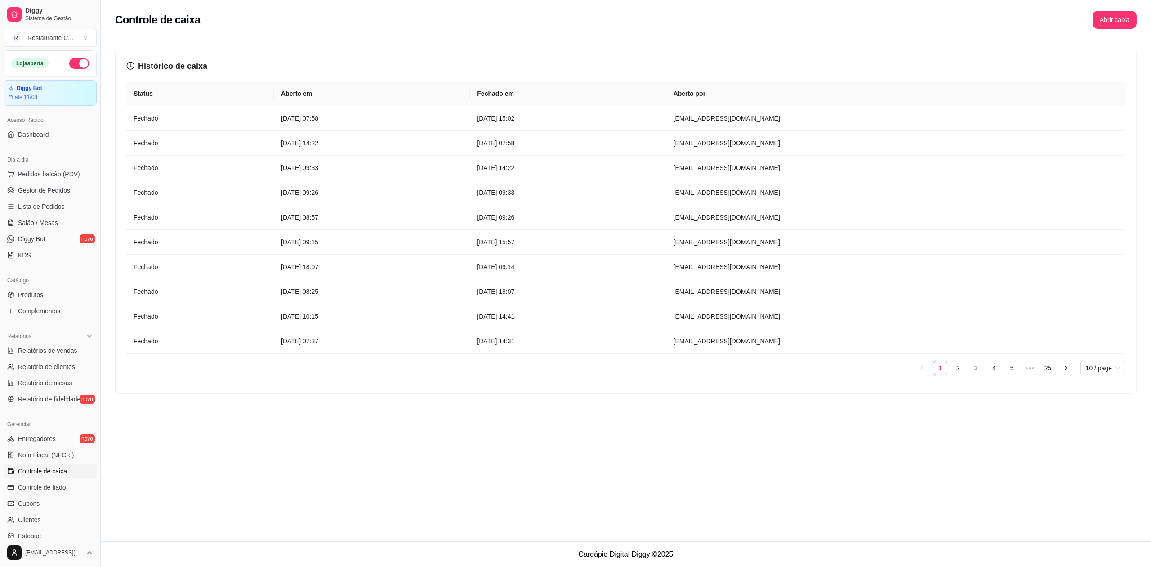
click at [57, 468] on span "Controle de caixa" at bounding box center [42, 470] width 49 height 9
click at [1113, 17] on button "Abrir caixa" at bounding box center [1114, 20] width 43 height 18
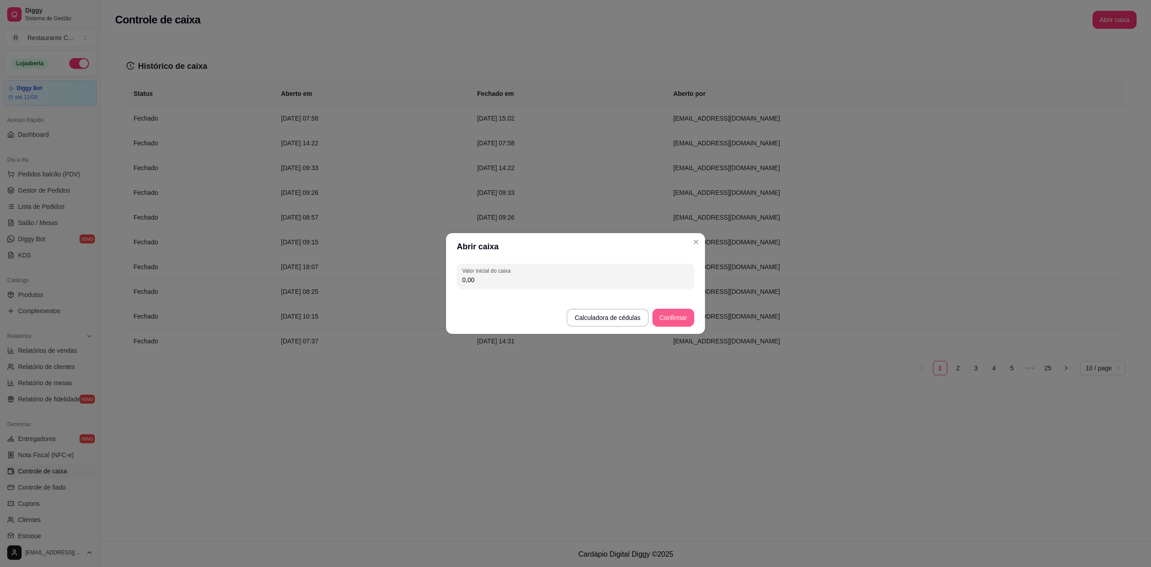
click at [666, 321] on button "Confirmar" at bounding box center [674, 317] width 42 height 18
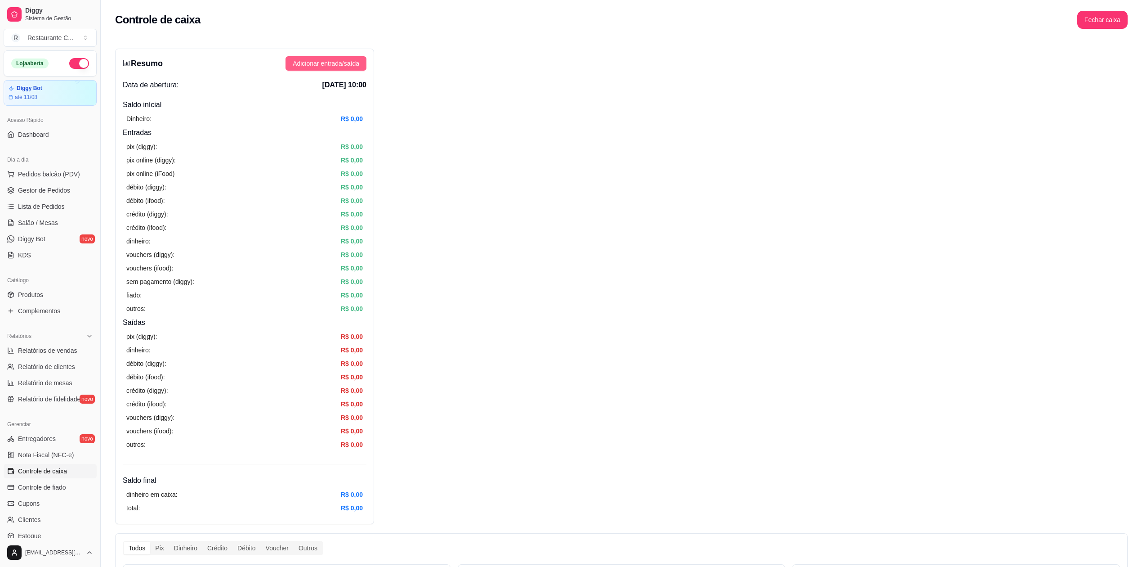
click at [340, 67] on span "Adicionar entrada/saída" at bounding box center [326, 63] width 67 height 10
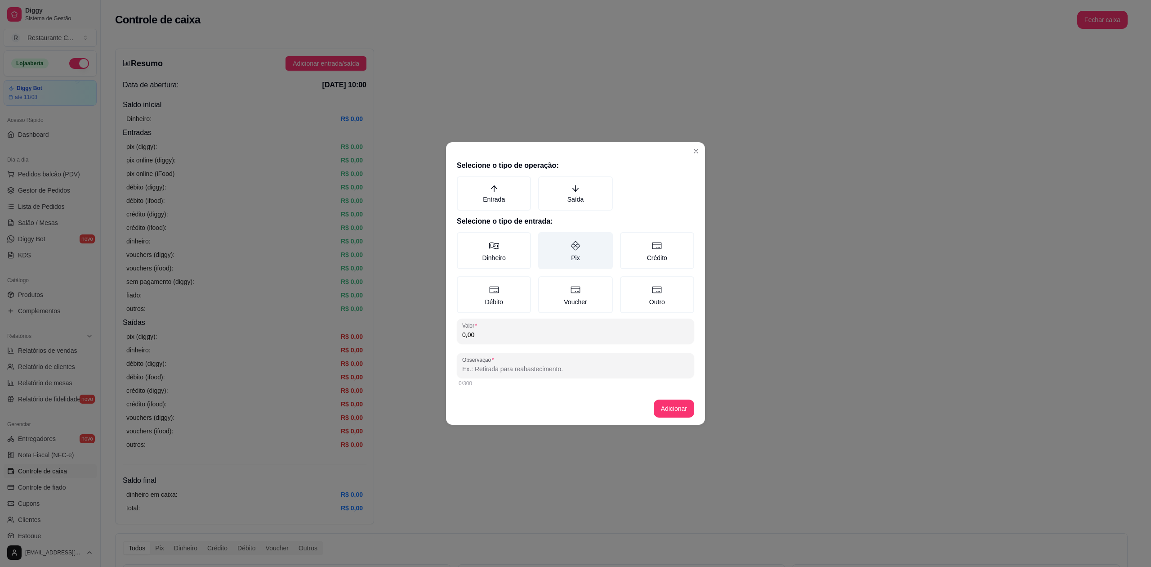
click at [571, 255] on label "Pix" at bounding box center [575, 250] width 74 height 37
click at [545, 239] on button "Pix" at bounding box center [541, 235] width 7 height 7
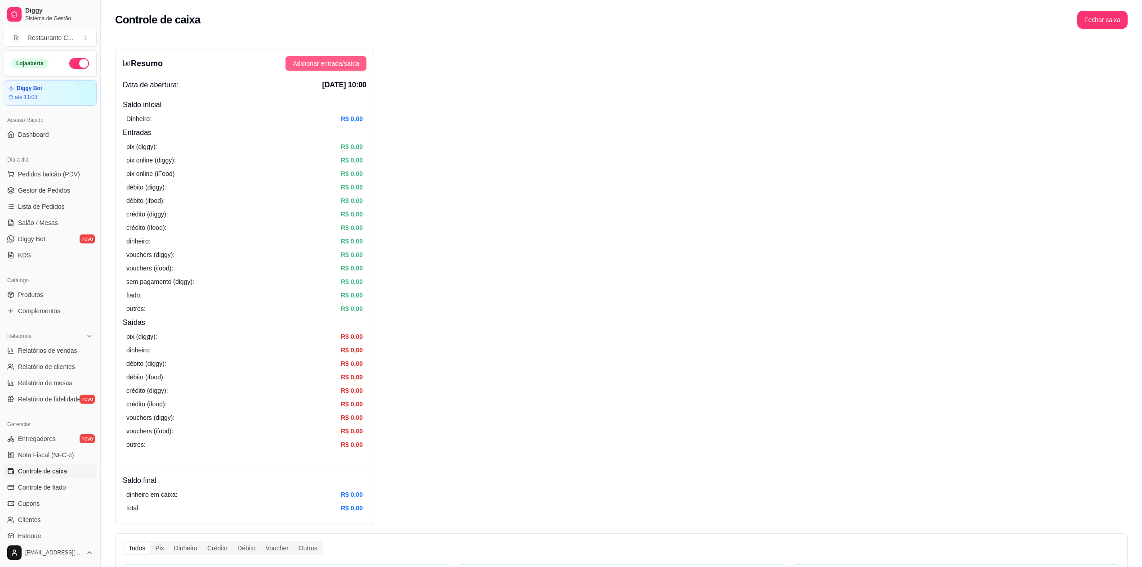
click at [340, 62] on span "Adicionar entrada/saída" at bounding box center [326, 63] width 67 height 10
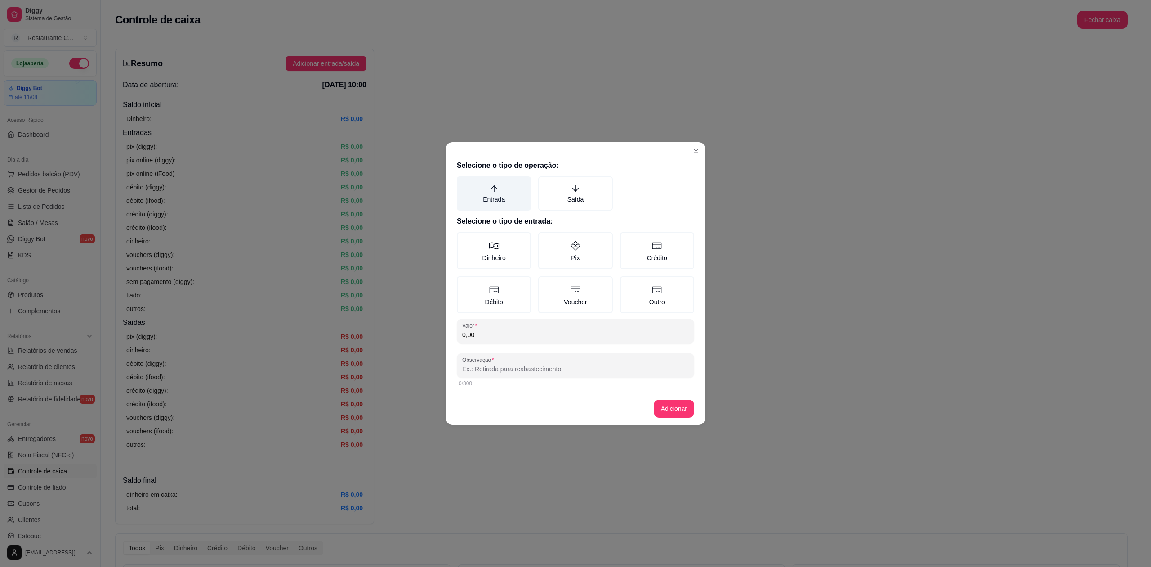
click at [493, 192] on icon "arrow-up" at bounding box center [494, 188] width 8 height 8
click at [464, 183] on button "Entrada" at bounding box center [459, 179] width 7 height 7
drag, startPoint x: 587, startPoint y: 247, endPoint x: 589, endPoint y: 256, distance: 9.6
click at [588, 247] on label "Pix" at bounding box center [575, 250] width 74 height 37
click at [545, 239] on button "Pix" at bounding box center [541, 235] width 7 height 7
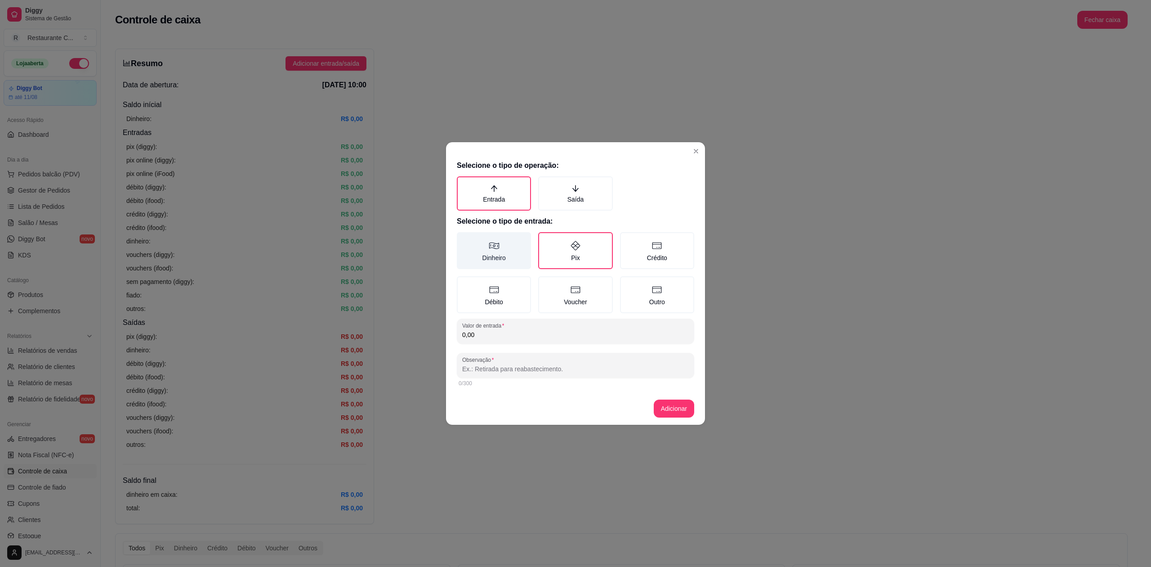
click at [506, 251] on label "Dinheiro" at bounding box center [494, 250] width 74 height 37
click at [464, 239] on button "Dinheiro" at bounding box center [459, 235] width 7 height 7
click at [641, 252] on label "Crédito" at bounding box center [657, 250] width 74 height 37
click at [627, 239] on button "Crédito" at bounding box center [623, 235] width 7 height 7
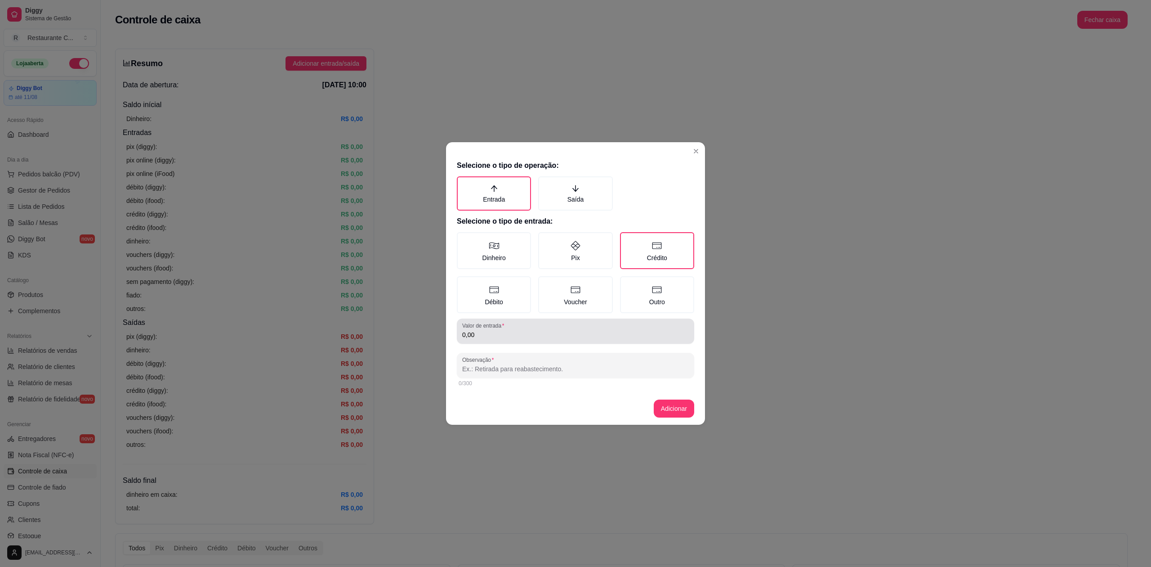
click at [514, 333] on input "0,00" at bounding box center [575, 334] width 227 height 9
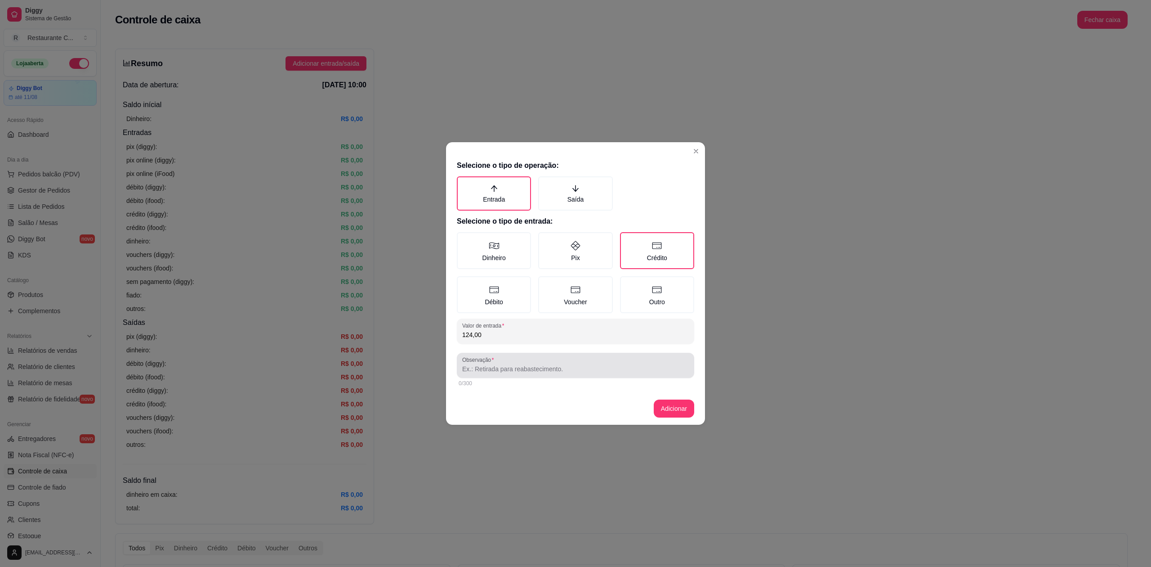
type input "124,00"
click at [607, 366] on input "Observação" at bounding box center [575, 368] width 227 height 9
type input "dely"
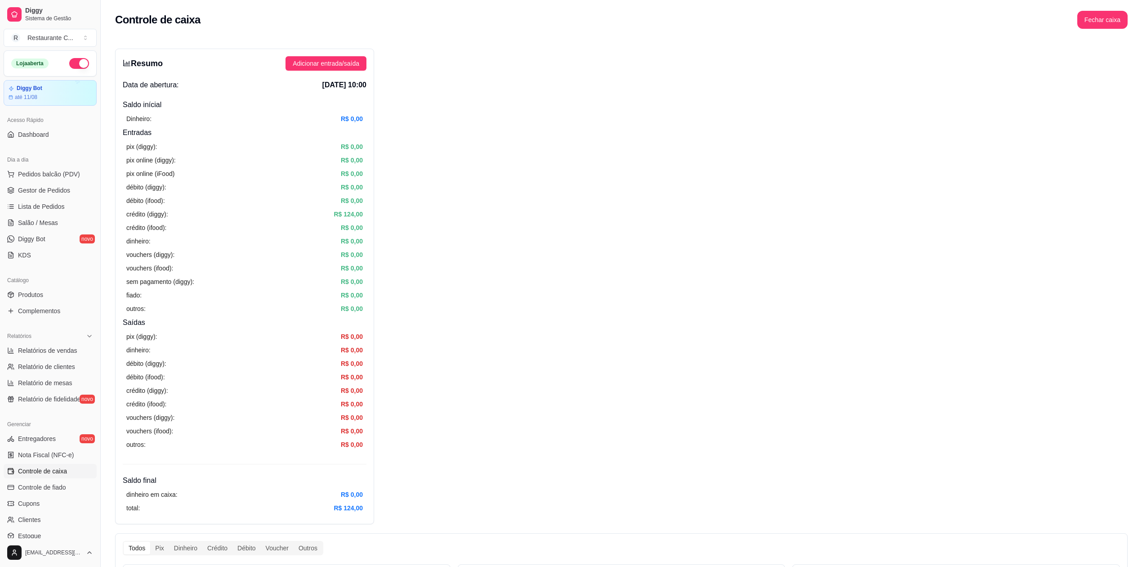
click at [581, 108] on div "Resumo Adicionar entrada/saída Data de abertura: [DATE] 10:00 Saldo inícial Din…" at bounding box center [621, 557] width 1013 height 1017
click at [36, 189] on span "Gestor de Pedidos" at bounding box center [44, 190] width 52 height 9
